Goal: Task Accomplishment & Management: Use online tool/utility

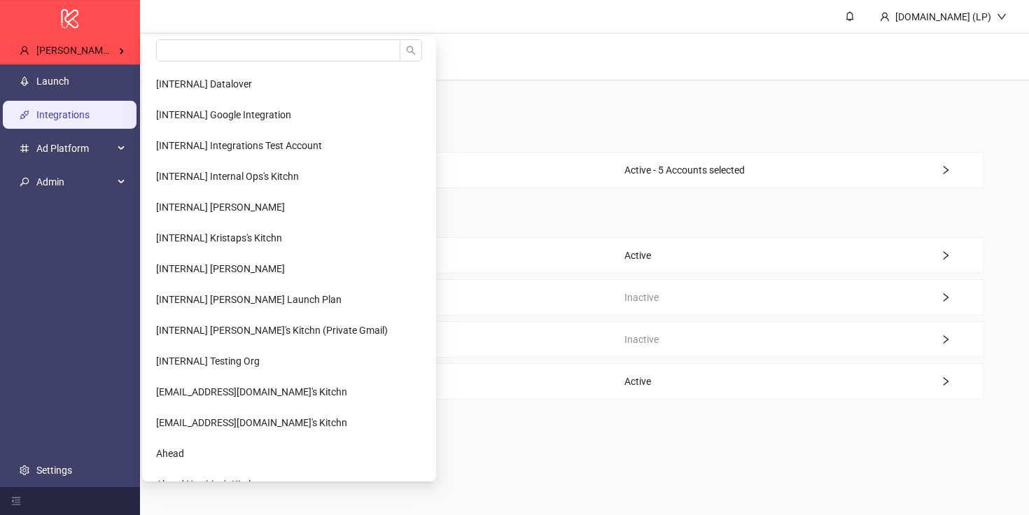
click at [115, 42] on div "[PERSON_NAME] Kitchn / [PERSON_NAME] Group" at bounding box center [72, 50] width 128 height 28
click at [218, 53] on input "search" at bounding box center [278, 50] width 244 height 22
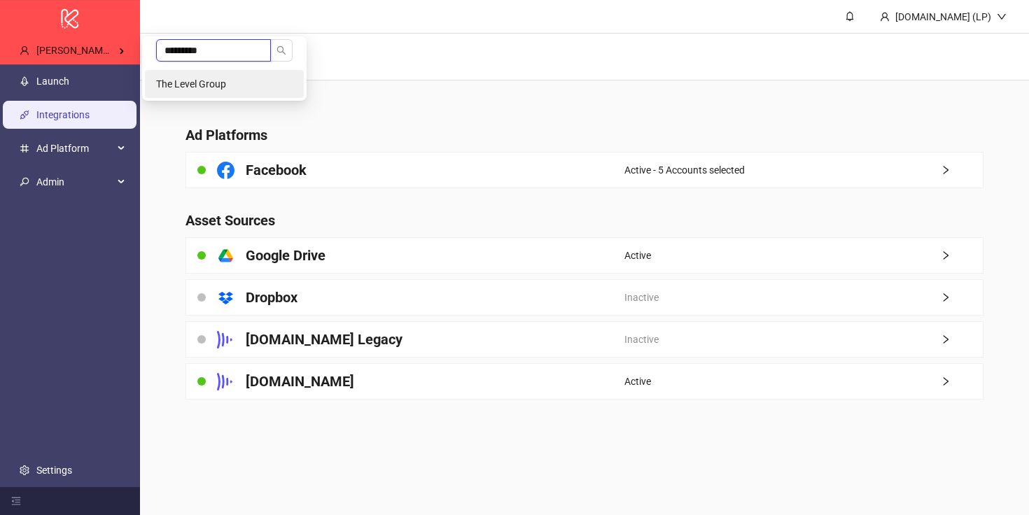
type input "*********"
click at [208, 73] on li "The Level Group" at bounding box center [224, 84] width 159 height 28
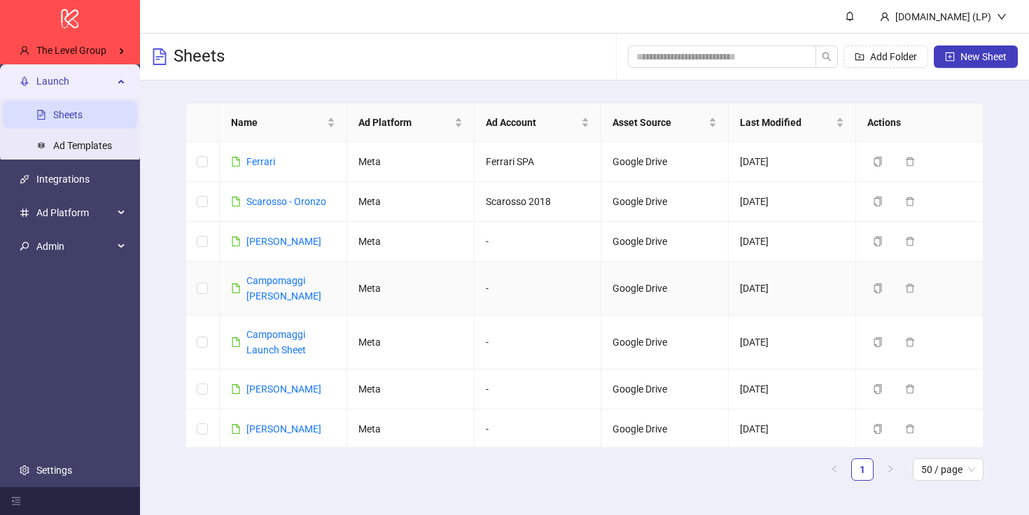
scroll to position [176, 0]
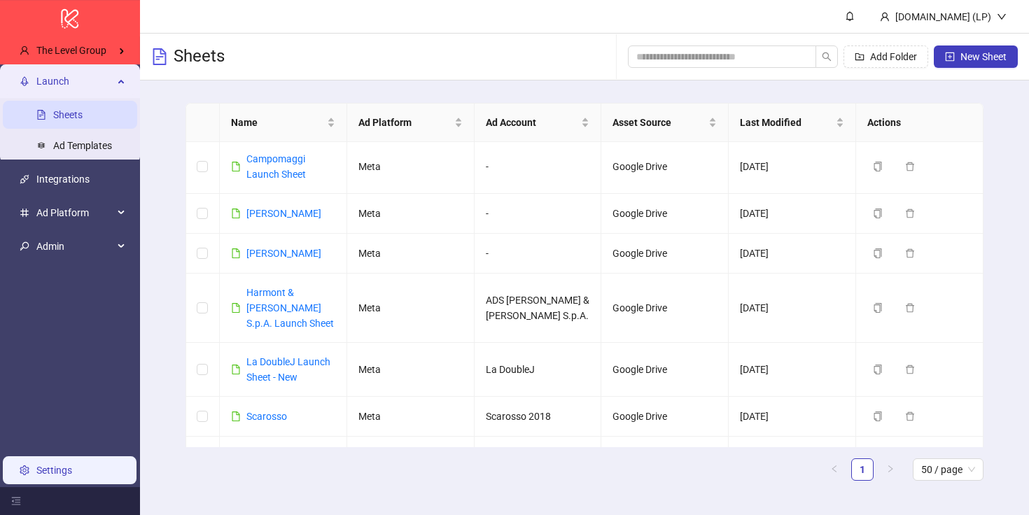
click at [45, 476] on link "Settings" at bounding box center [54, 470] width 36 height 11
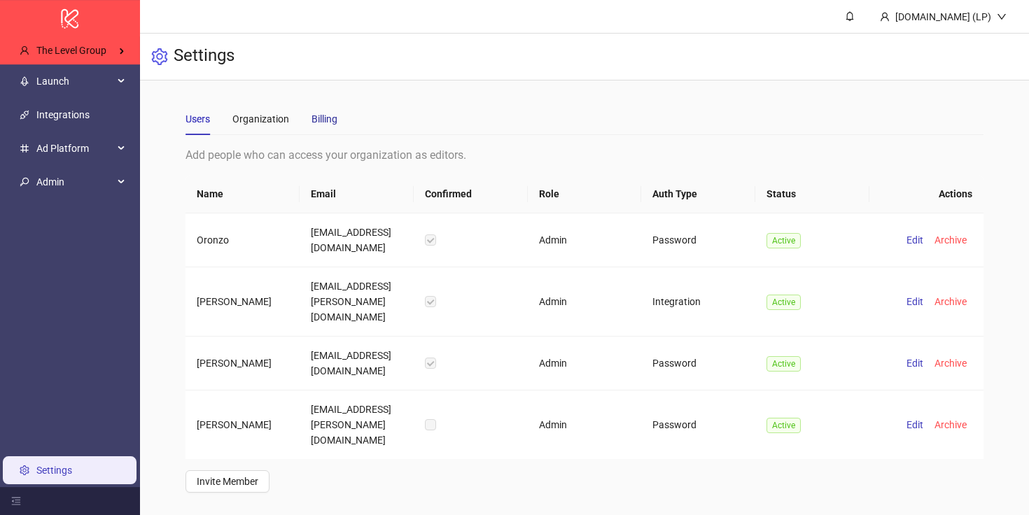
click at [331, 118] on div "Billing" at bounding box center [324, 118] width 26 height 15
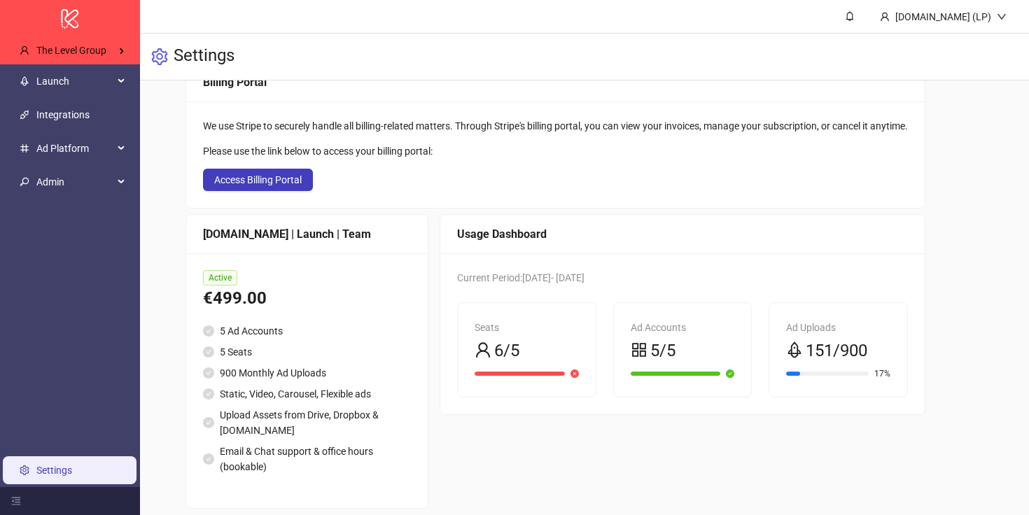
scroll to position [99, 0]
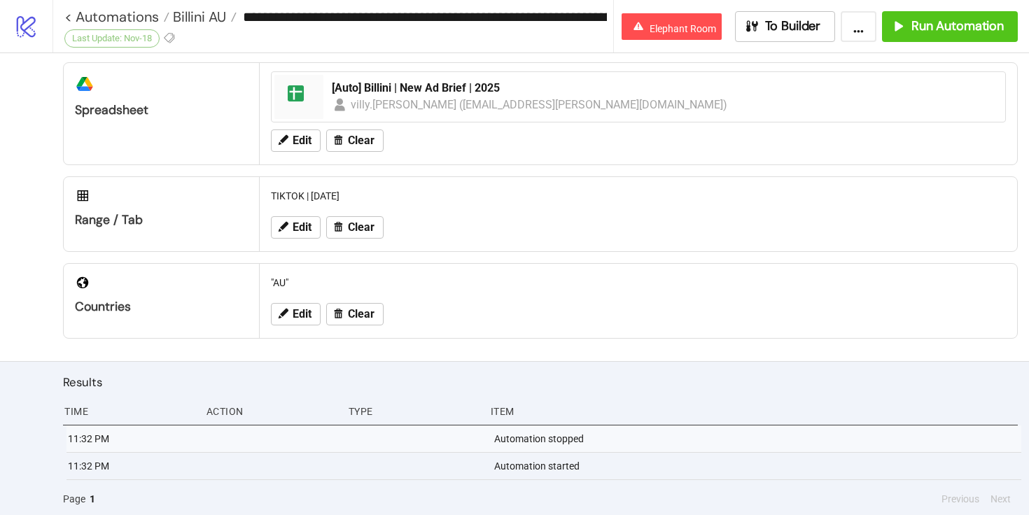
scroll to position [327, 0]
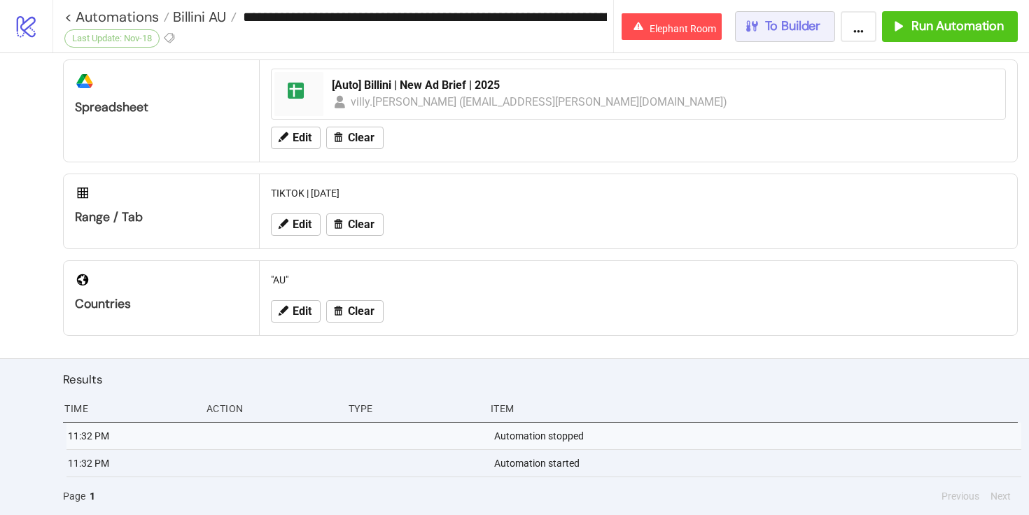
click at [783, 22] on span "To Builder" at bounding box center [793, 26] width 56 height 16
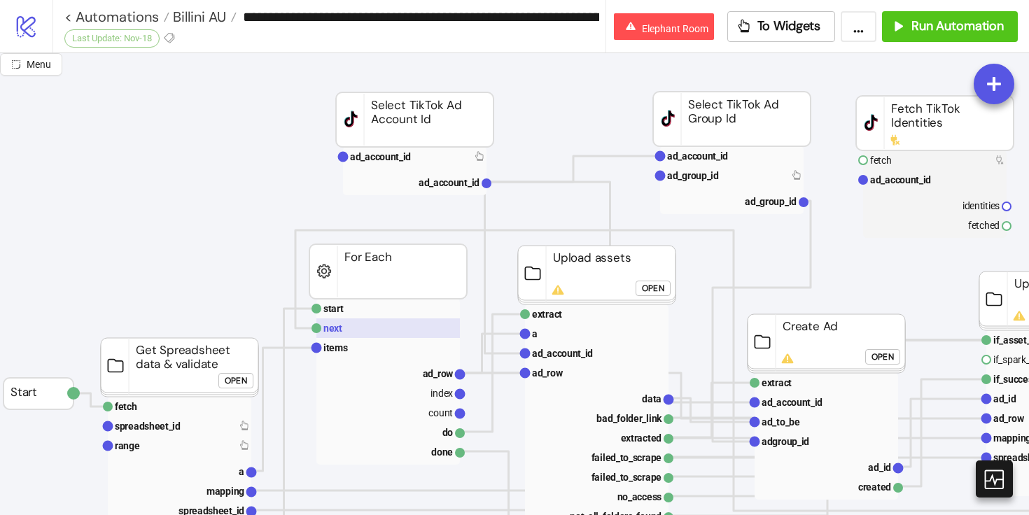
click at [360, 326] on rect at bounding box center [387, 328] width 143 height 20
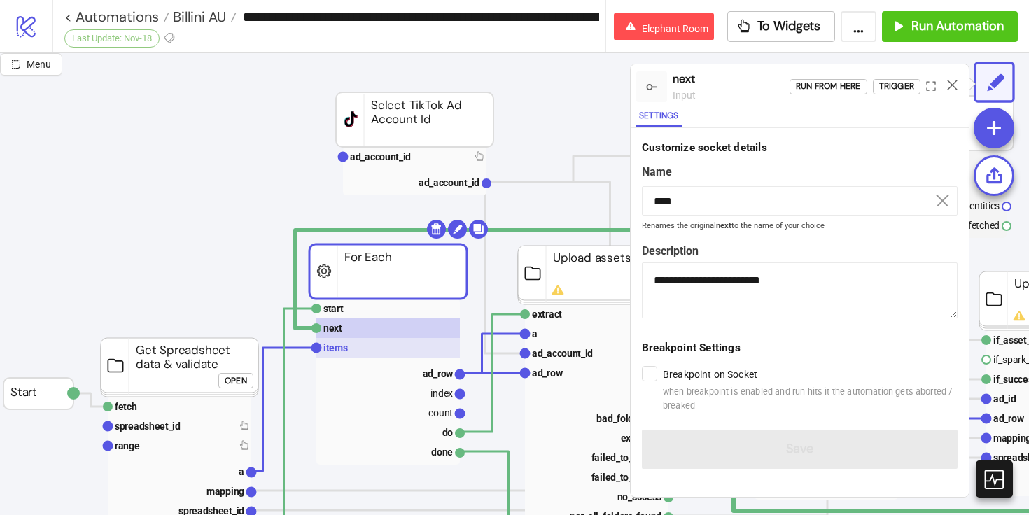
click at [352, 344] on rect at bounding box center [387, 348] width 143 height 20
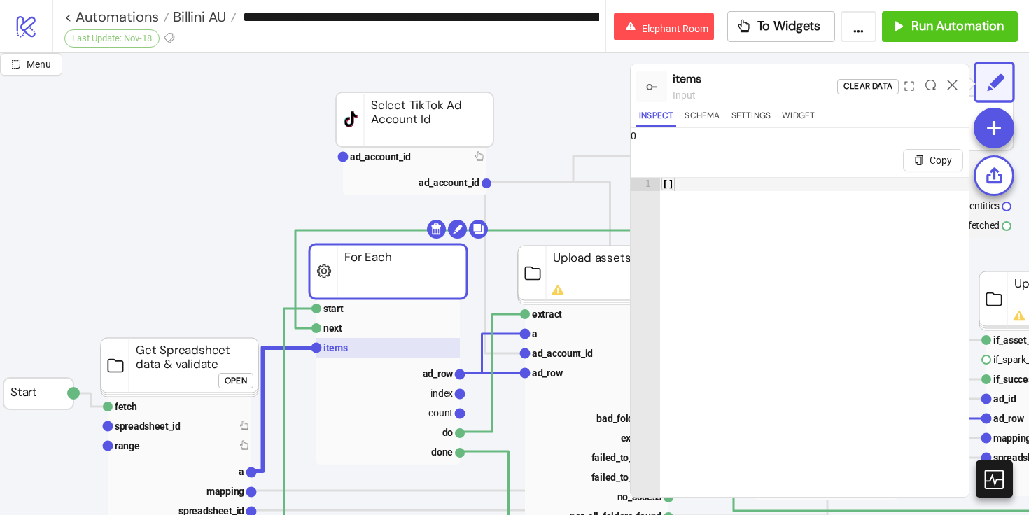
click at [351, 341] on rect at bounding box center [387, 348] width 143 height 20
click at [353, 305] on rect at bounding box center [387, 309] width 143 height 20
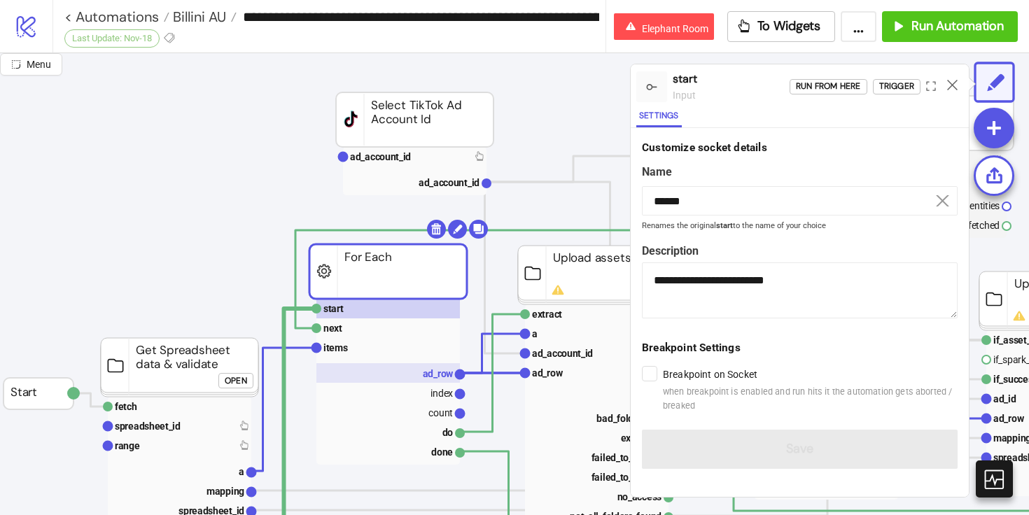
click at [379, 370] on rect at bounding box center [387, 373] width 143 height 20
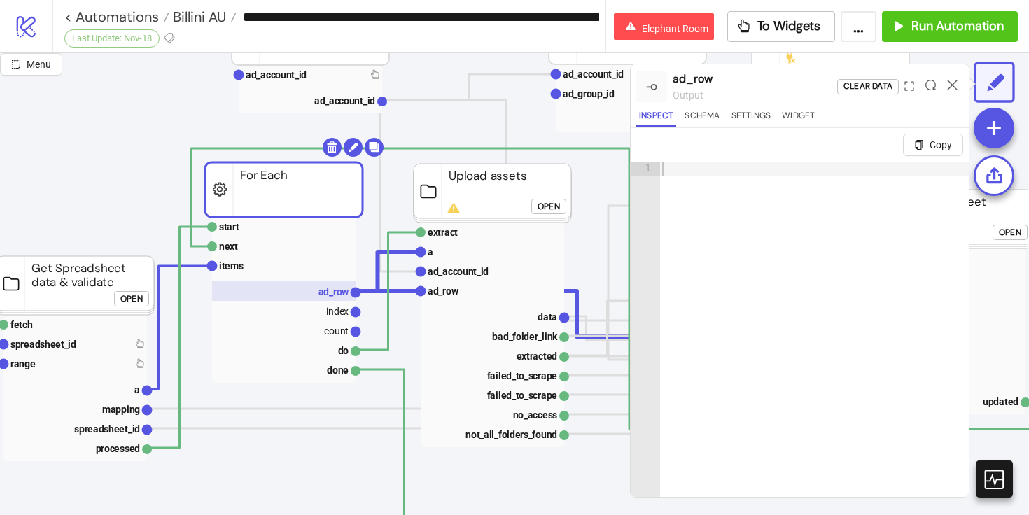
scroll to position [85, 104]
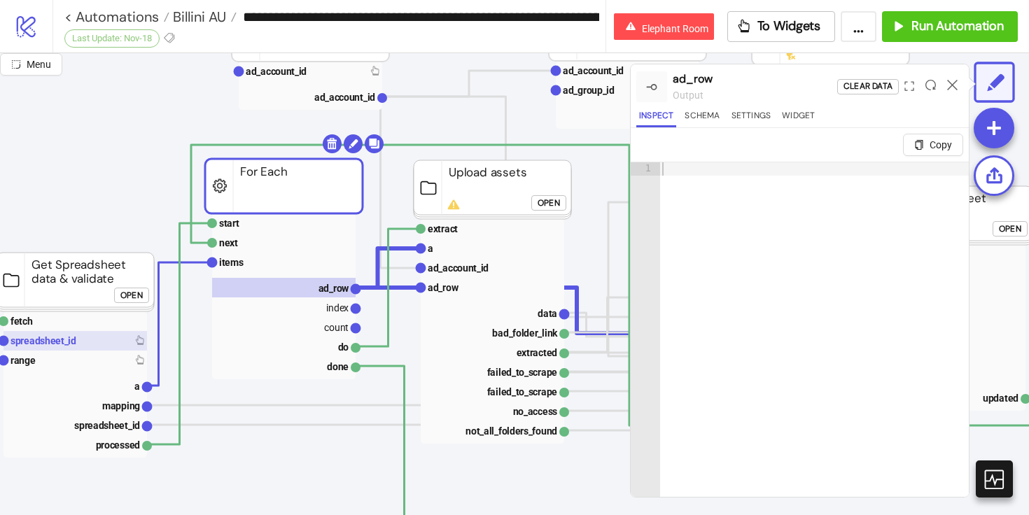
click at [62, 332] on rect at bounding box center [74, 341] width 143 height 20
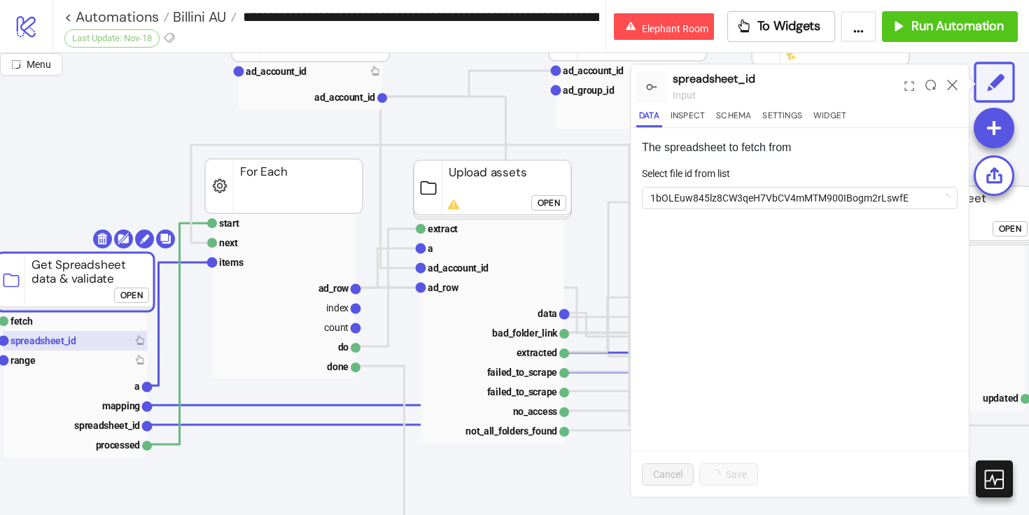
click at [82, 347] on rect at bounding box center [74, 341] width 143 height 20
click at [82, 353] on rect at bounding box center [74, 361] width 143 height 20
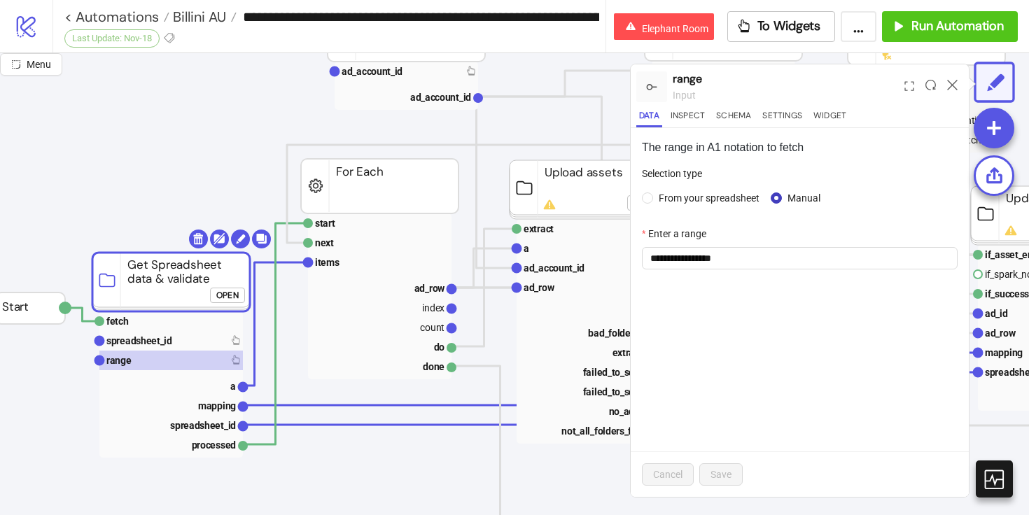
scroll to position [85, 0]
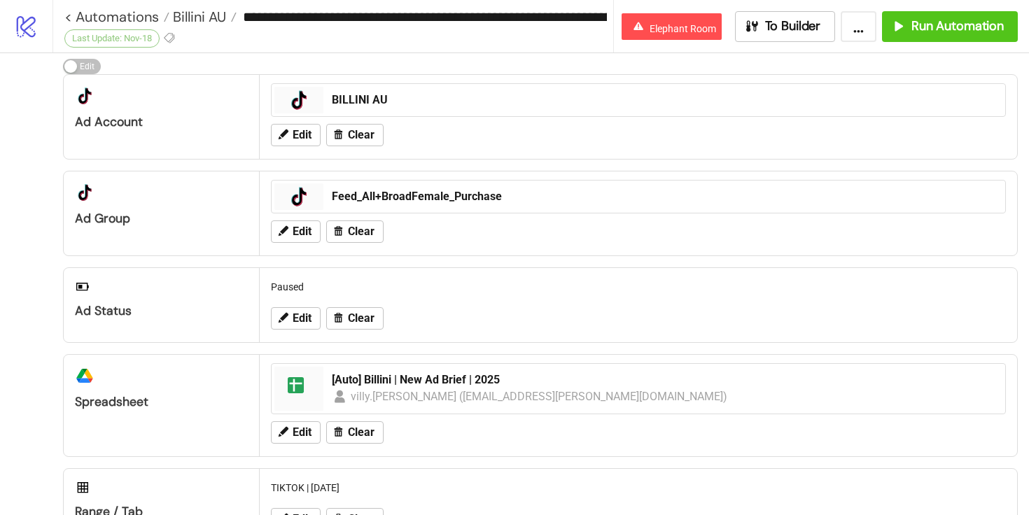
scroll to position [41, 0]
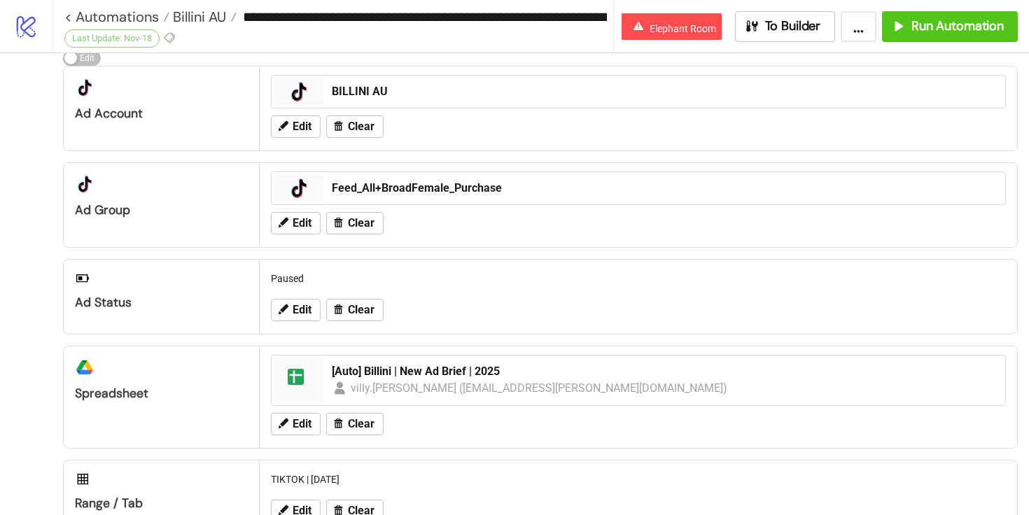
click at [864, 15] on button "..." at bounding box center [858, 26] width 36 height 31
click at [851, 56] on span "Export Automation" at bounding box center [823, 57] width 83 height 15
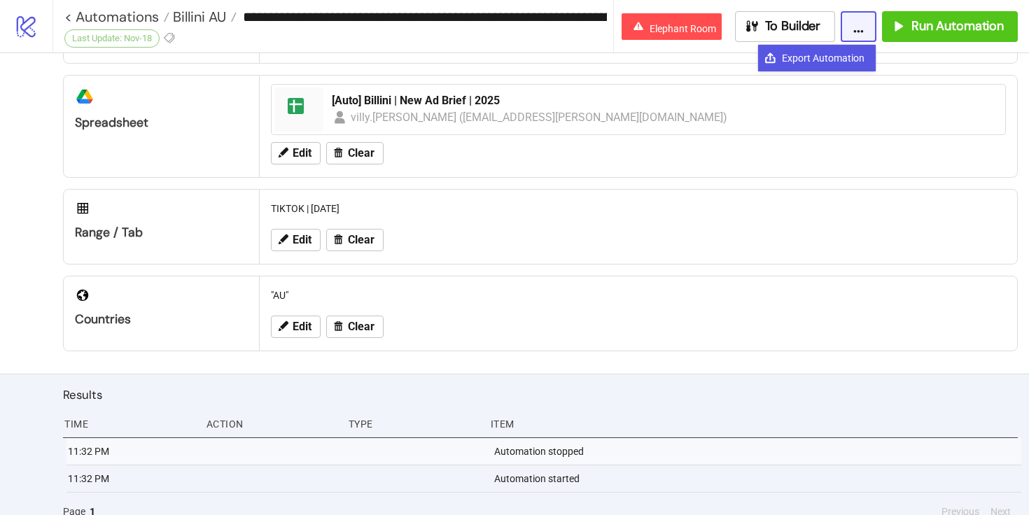
scroll to position [323, 0]
